Goal: Transaction & Acquisition: Purchase product/service

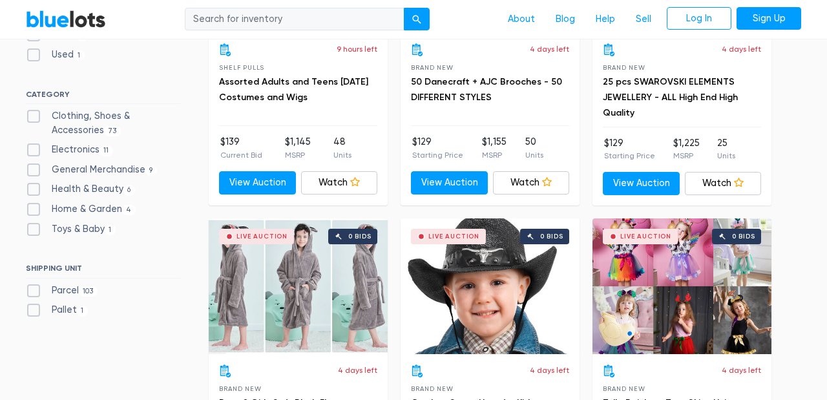
scroll to position [543, 0]
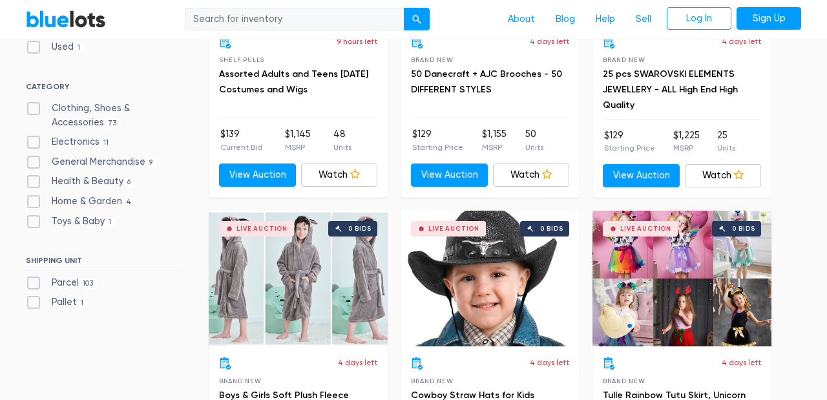
click at [36, 198] on label "Home & Garden 4" at bounding box center [81, 201] width 110 height 14
click at [34, 198] on Garden"] "Home & Garden 4" at bounding box center [30, 198] width 8 height 8
checkbox Garden"] "true"
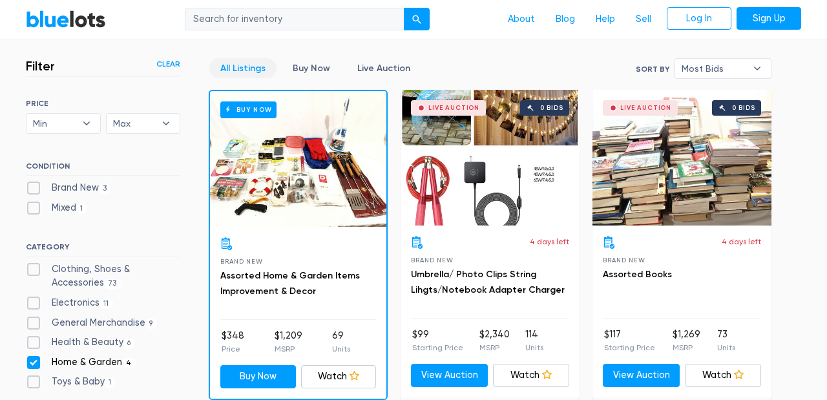
scroll to position [334, 0]
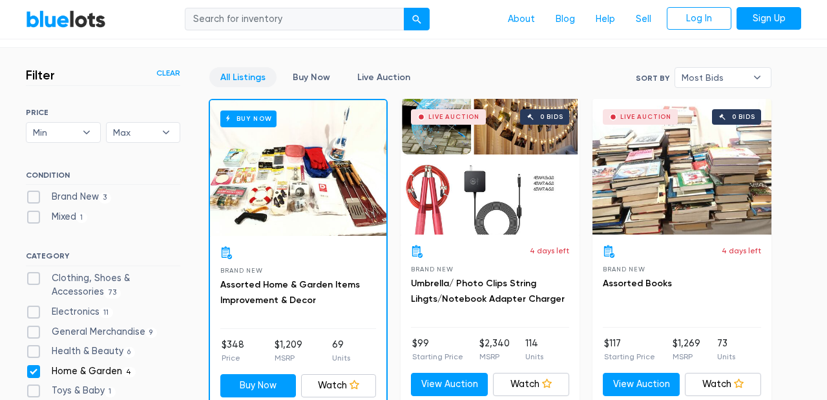
click at [36, 194] on label "Brand New 3" at bounding box center [68, 197] width 85 height 14
click at [34, 194] on New"] "Brand New 3" at bounding box center [30, 194] width 8 height 8
checkbox New"] "true"
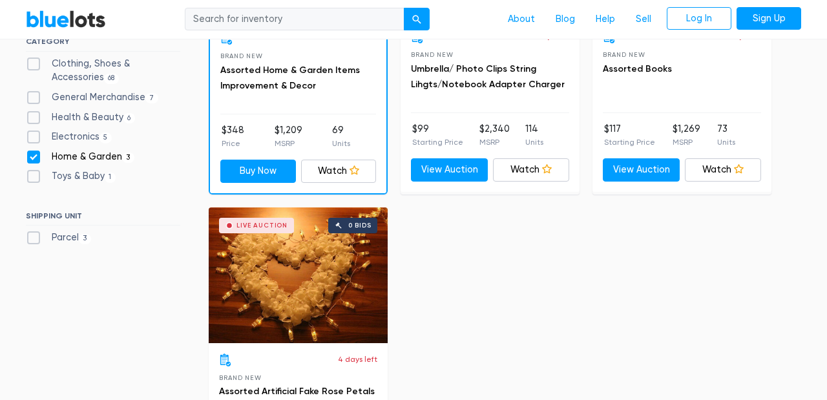
scroll to position [548, 0]
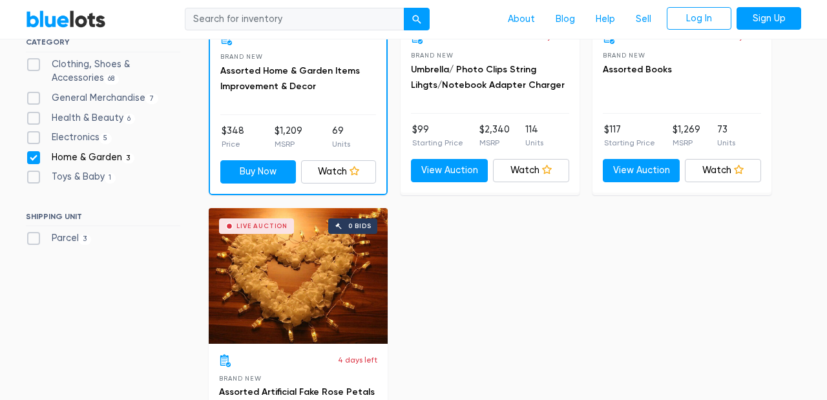
click at [32, 154] on label "Home & Garden 3" at bounding box center [80, 158] width 109 height 14
click at [32, 154] on Garden"] "Home & Garden 3" at bounding box center [30, 155] width 8 height 8
checkbox Garden"] "false"
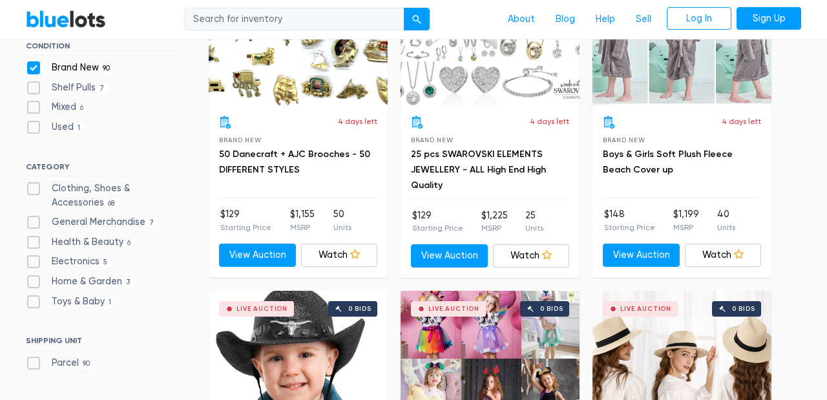
scroll to position [476, 0]
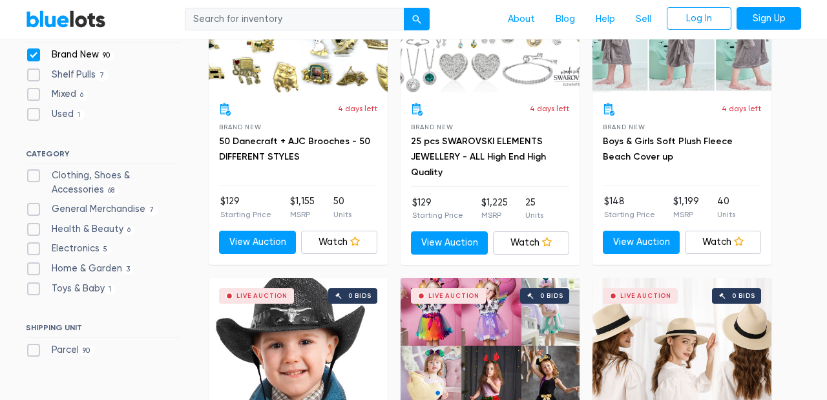
click at [40, 245] on label "Electronics 5" at bounding box center [69, 249] width 86 height 14
click at [34, 245] on input "Electronics 5" at bounding box center [30, 246] width 8 height 8
checkbox input "true"
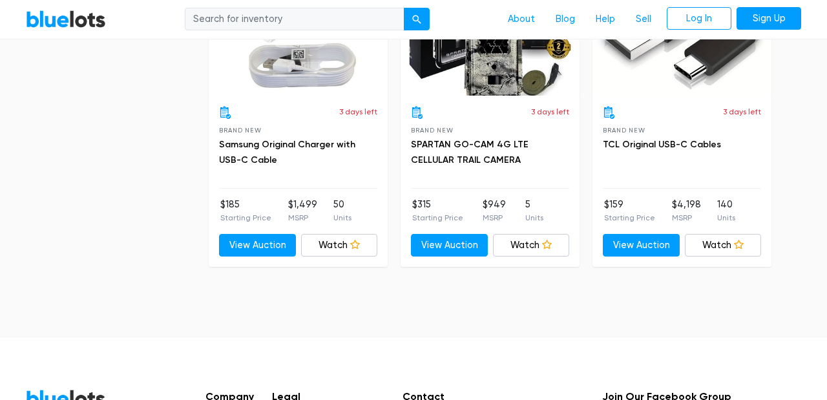
scroll to position [810, 0]
